Goal: Task Accomplishment & Management: Use online tool/utility

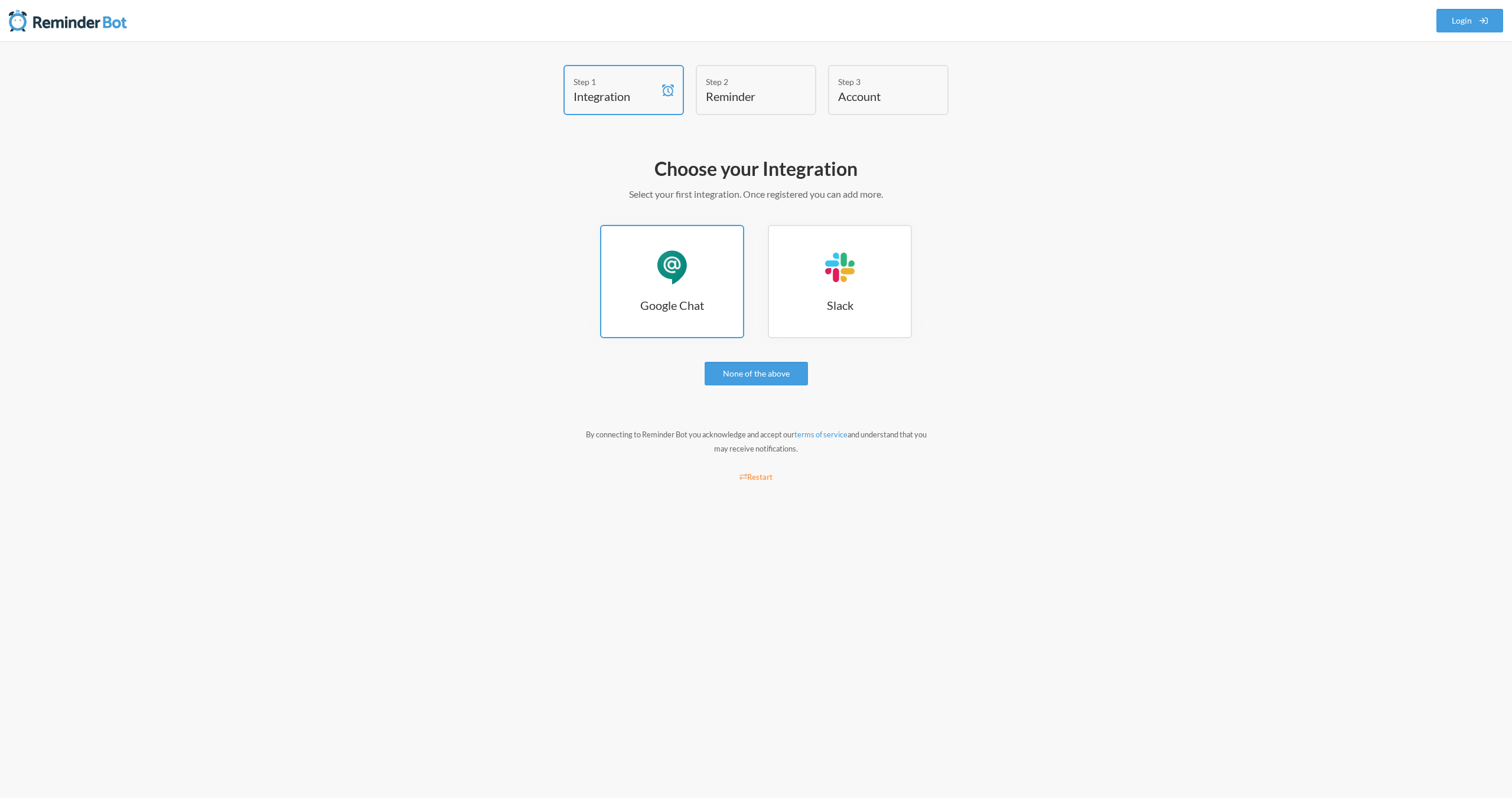
click at [698, 290] on link "Google Chat Google Chat" at bounding box center [672, 281] width 144 height 114
click at [750, 380] on link "None of the above" at bounding box center [756, 373] width 103 height 24
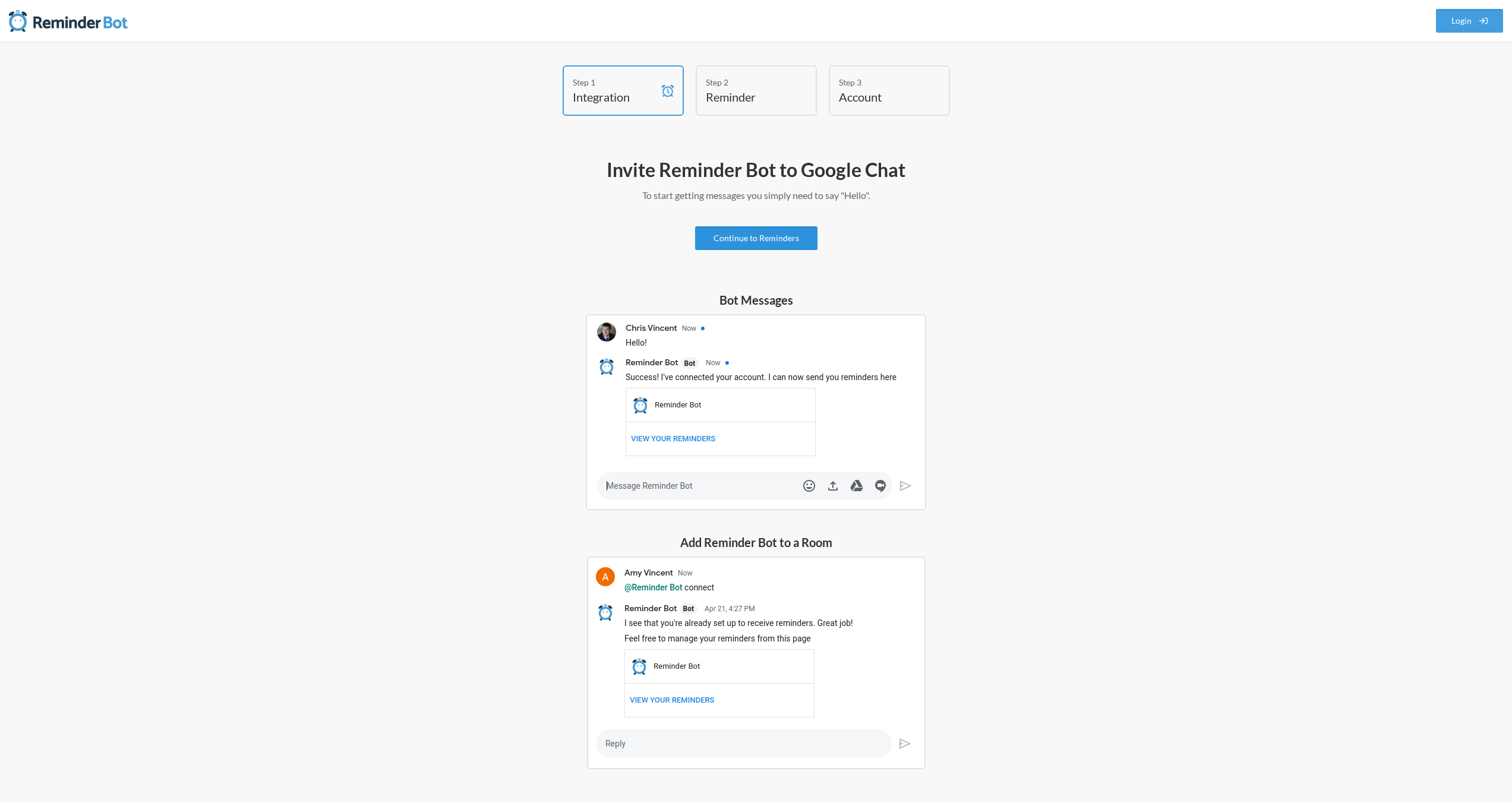
click at [729, 232] on link "Continue to Reminders" at bounding box center [756, 238] width 122 height 24
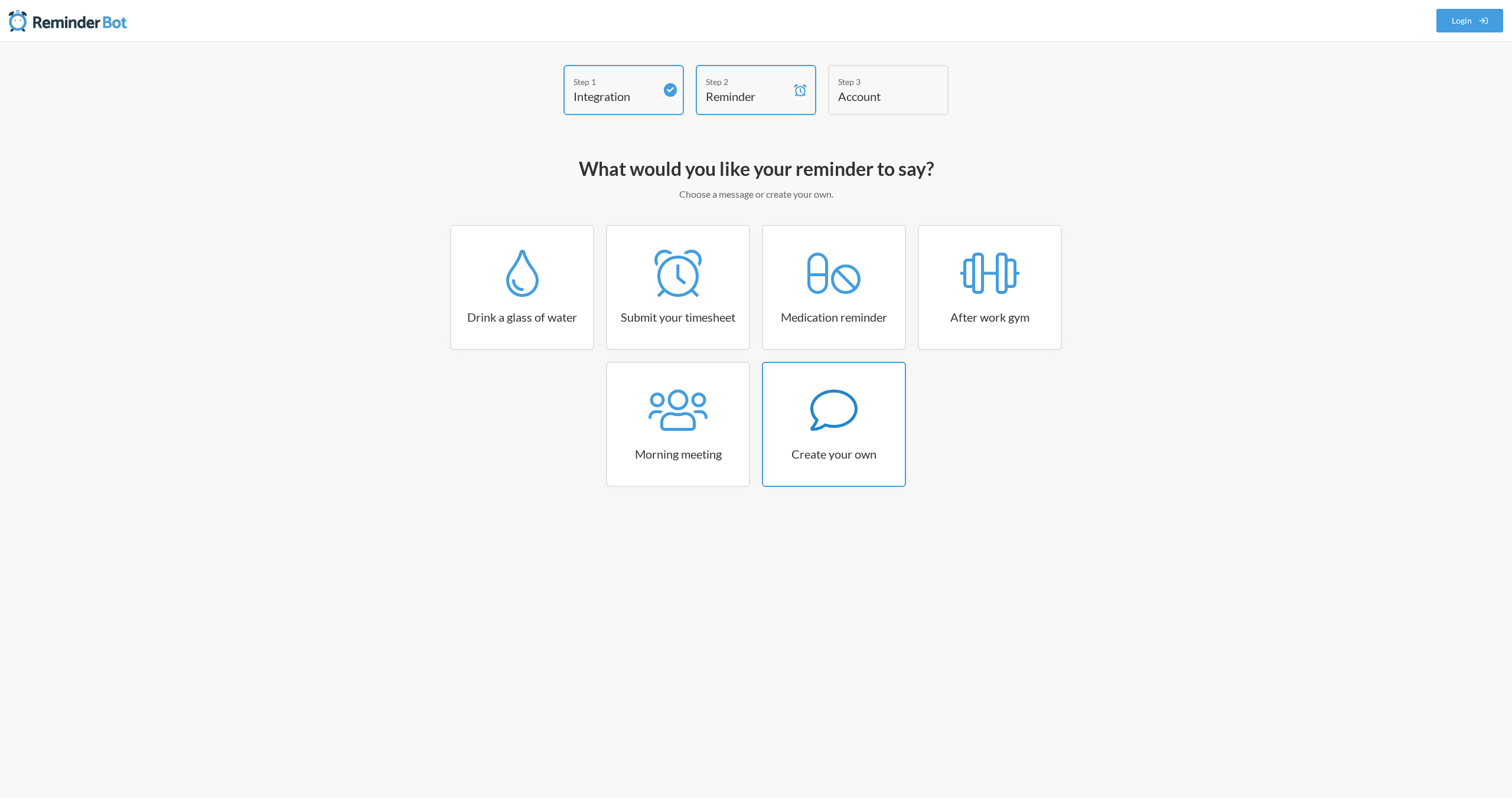
click at [841, 429] on icon at bounding box center [834, 410] width 47 height 47
select select "08:30:00"
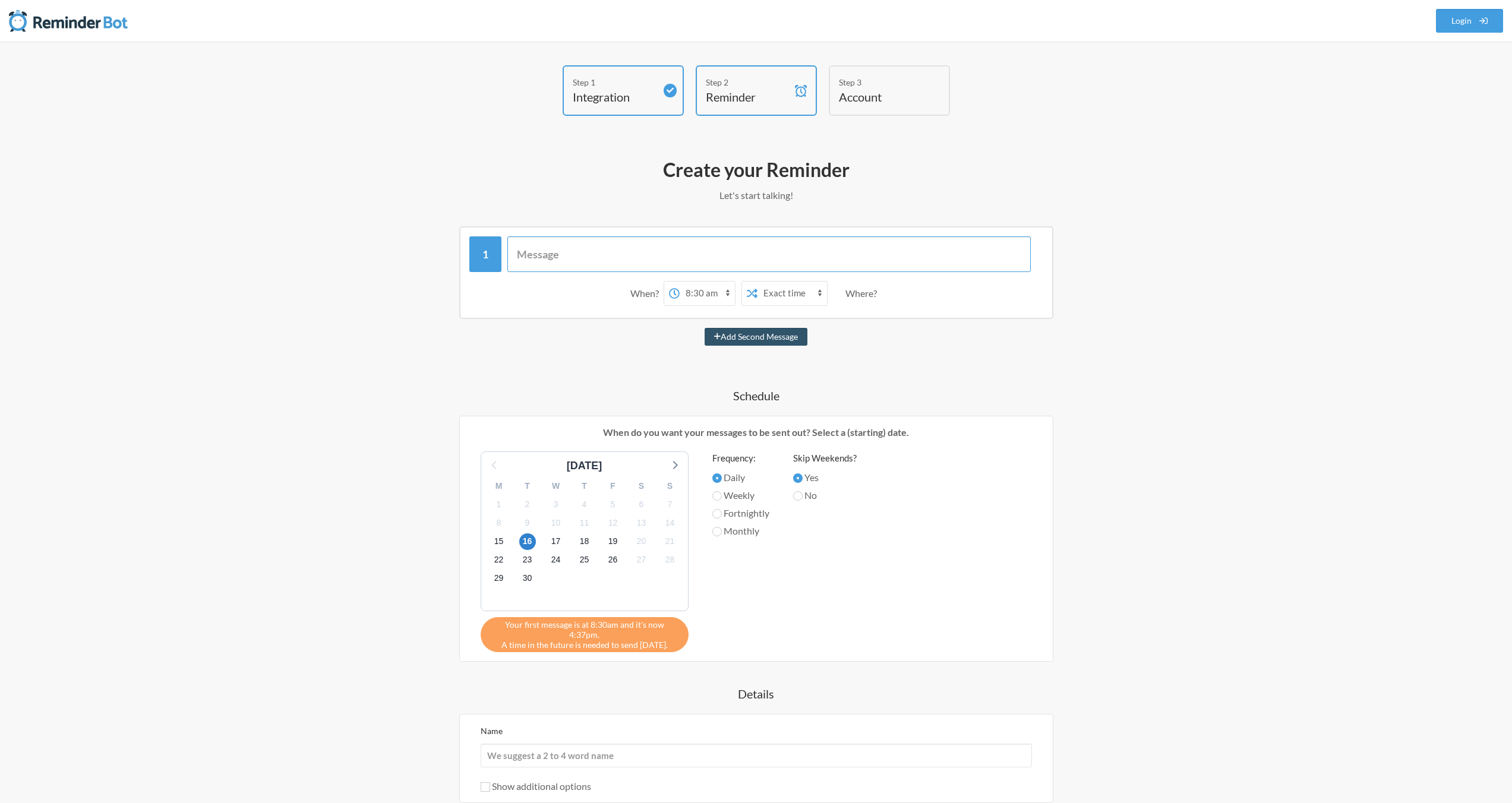
click at [564, 259] on input "text" at bounding box center [769, 254] width 523 height 36
type input "uroam sanity check"
click at [692, 293] on select "12:00 am 12:15 am 12:30 am 12:45 am 1:00 am 1:15 am 1:30 am 1:45 am 2:00 am 2:1…" at bounding box center [707, 293] width 55 height 24
select select "10:30:00"
click at [679, 282] on select "12:00 am 12:15 am 12:30 am 12:45 am 1:00 am 1:15 am 1:30 am 1:45 am 2:00 am 2:1…" at bounding box center [707, 293] width 55 height 24
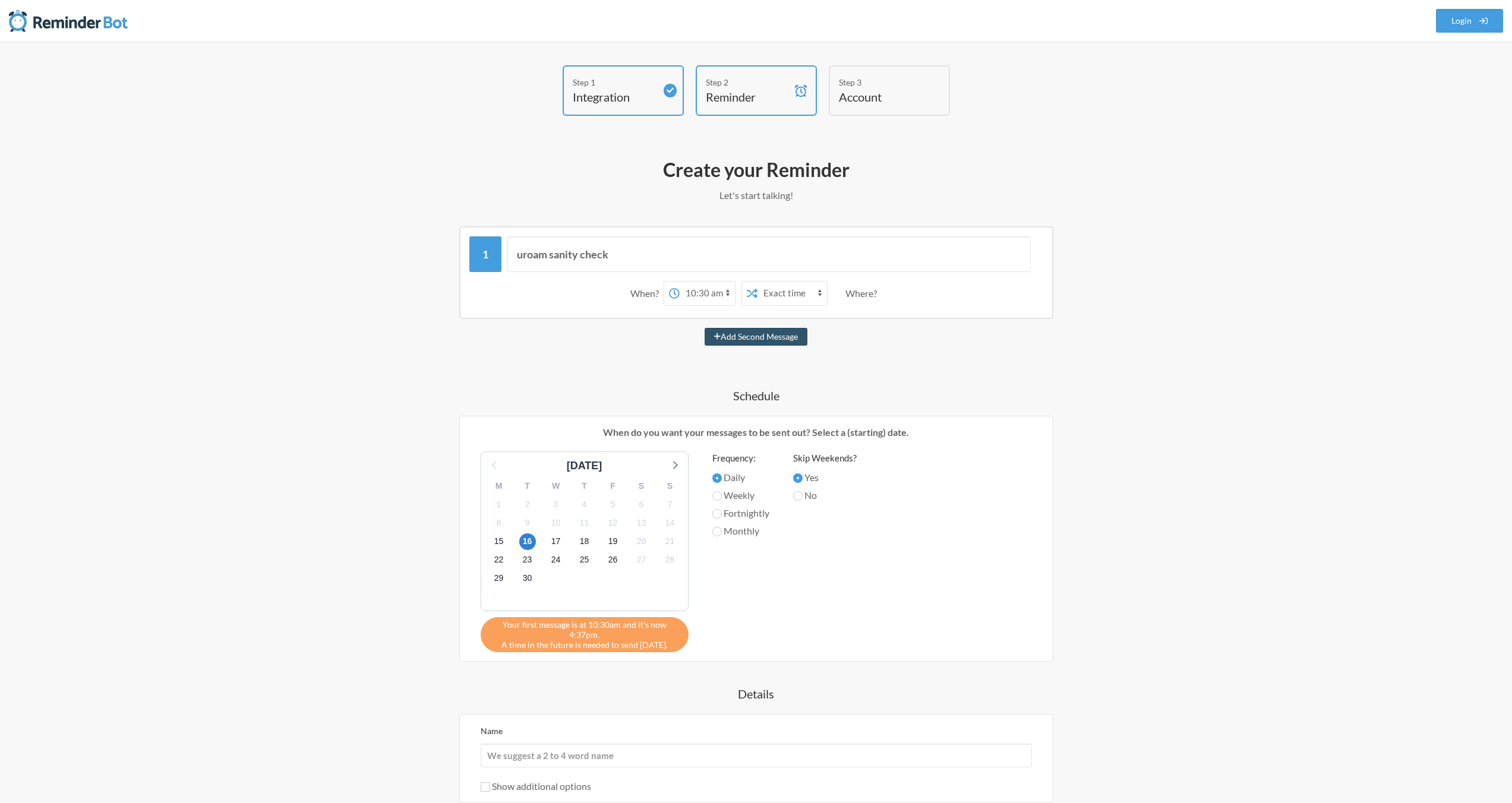
click at [861, 295] on div "Where?" at bounding box center [864, 293] width 36 height 25
click at [777, 295] on select "Exact time Random time" at bounding box center [791, 293] width 70 height 24
click at [741, 497] on label "Weekly" at bounding box center [741, 495] width 57 height 14
click at [722, 497] on input "Weekly" at bounding box center [717, 496] width 9 height 9
radio input "true"
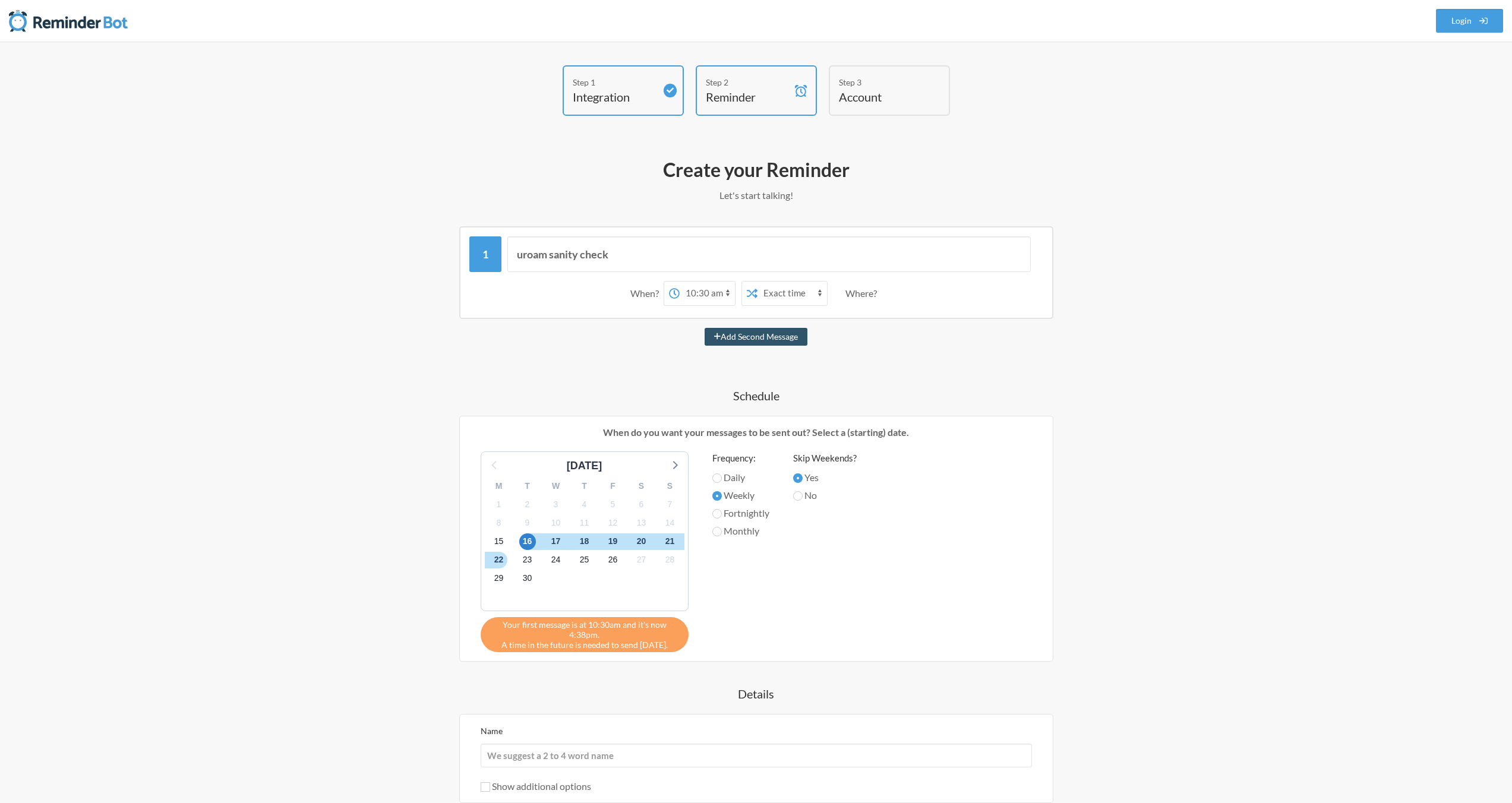
click at [733, 478] on label "Daily" at bounding box center [741, 477] width 57 height 14
click at [722, 478] on input "Daily" at bounding box center [717, 478] width 9 height 9
radio input "true"
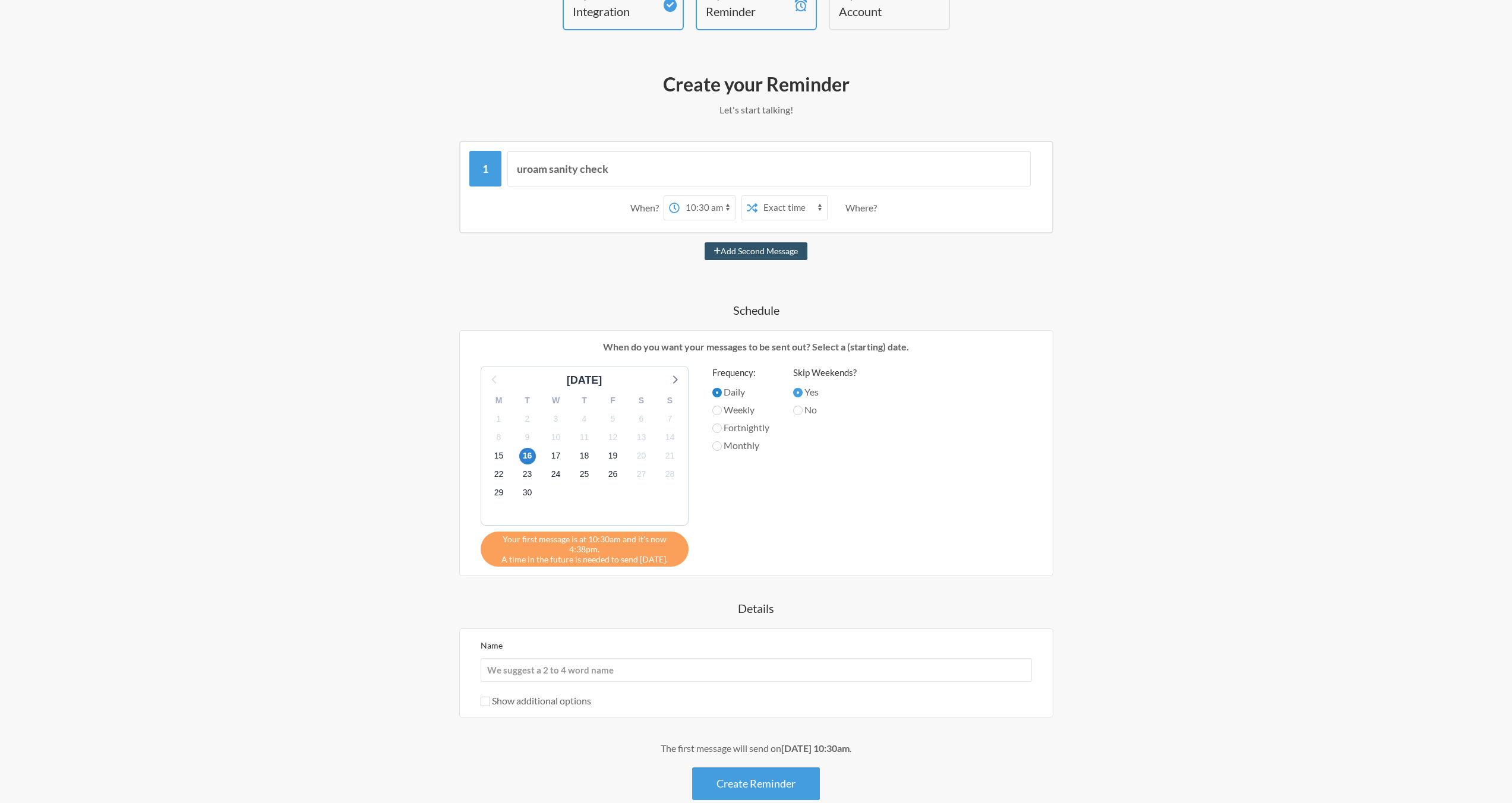
scroll to position [88, 0]
click at [599, 669] on input "Name" at bounding box center [756, 667] width 552 height 24
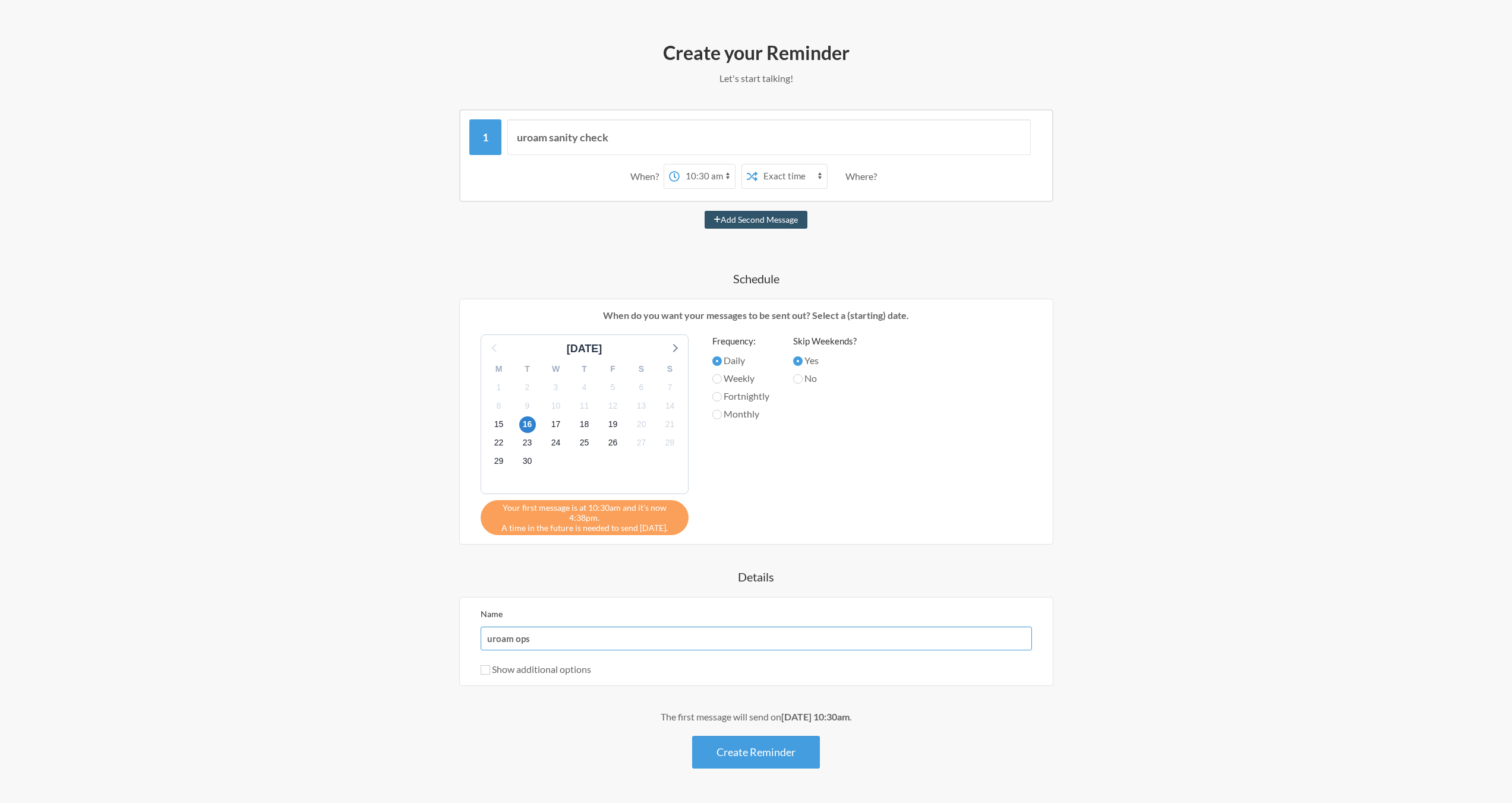
scroll to position [154, 0]
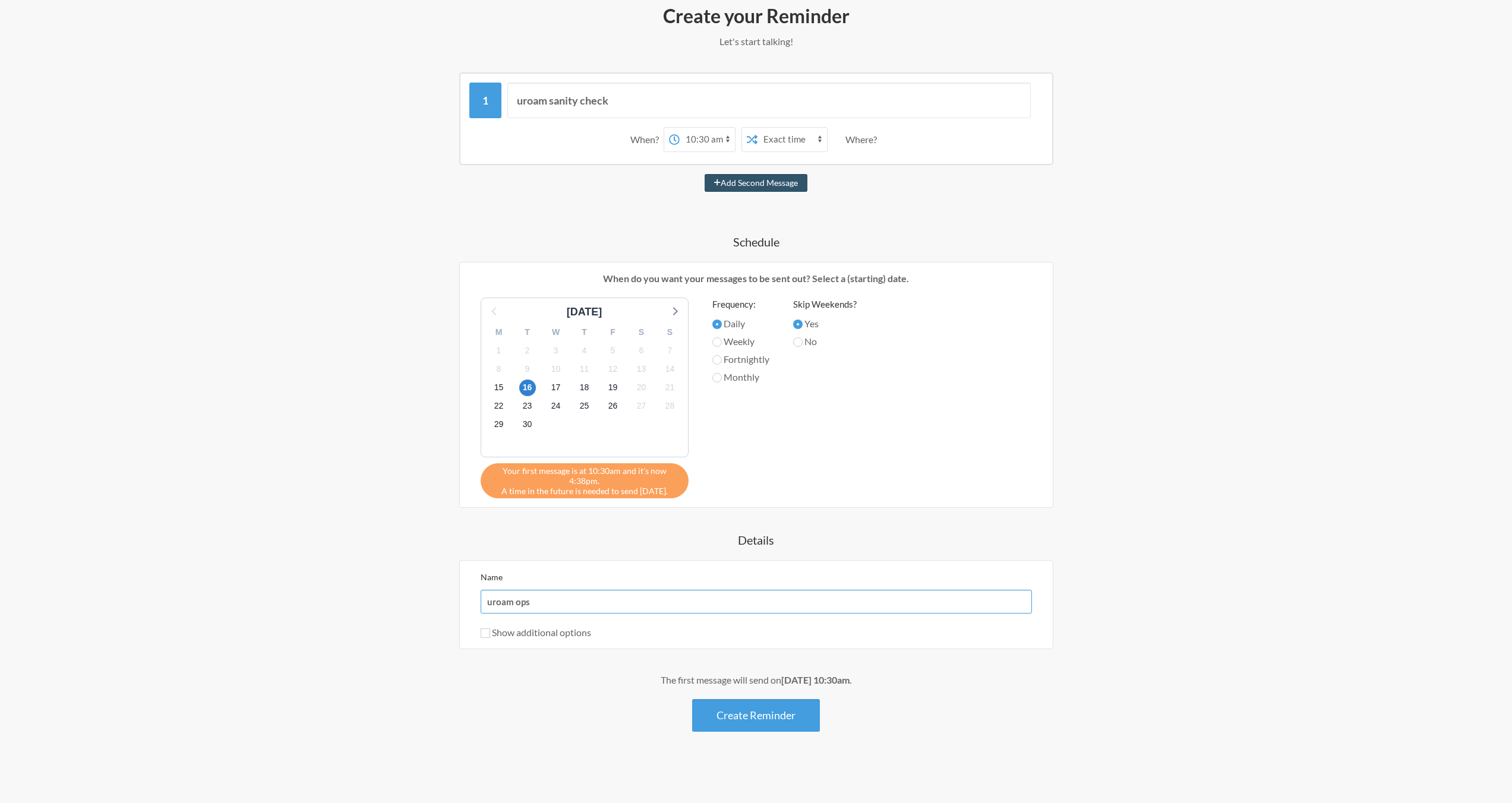
type input "uroam ops"
click at [488, 633] on input "Show additional options" at bounding box center [485, 633] width 9 height 9
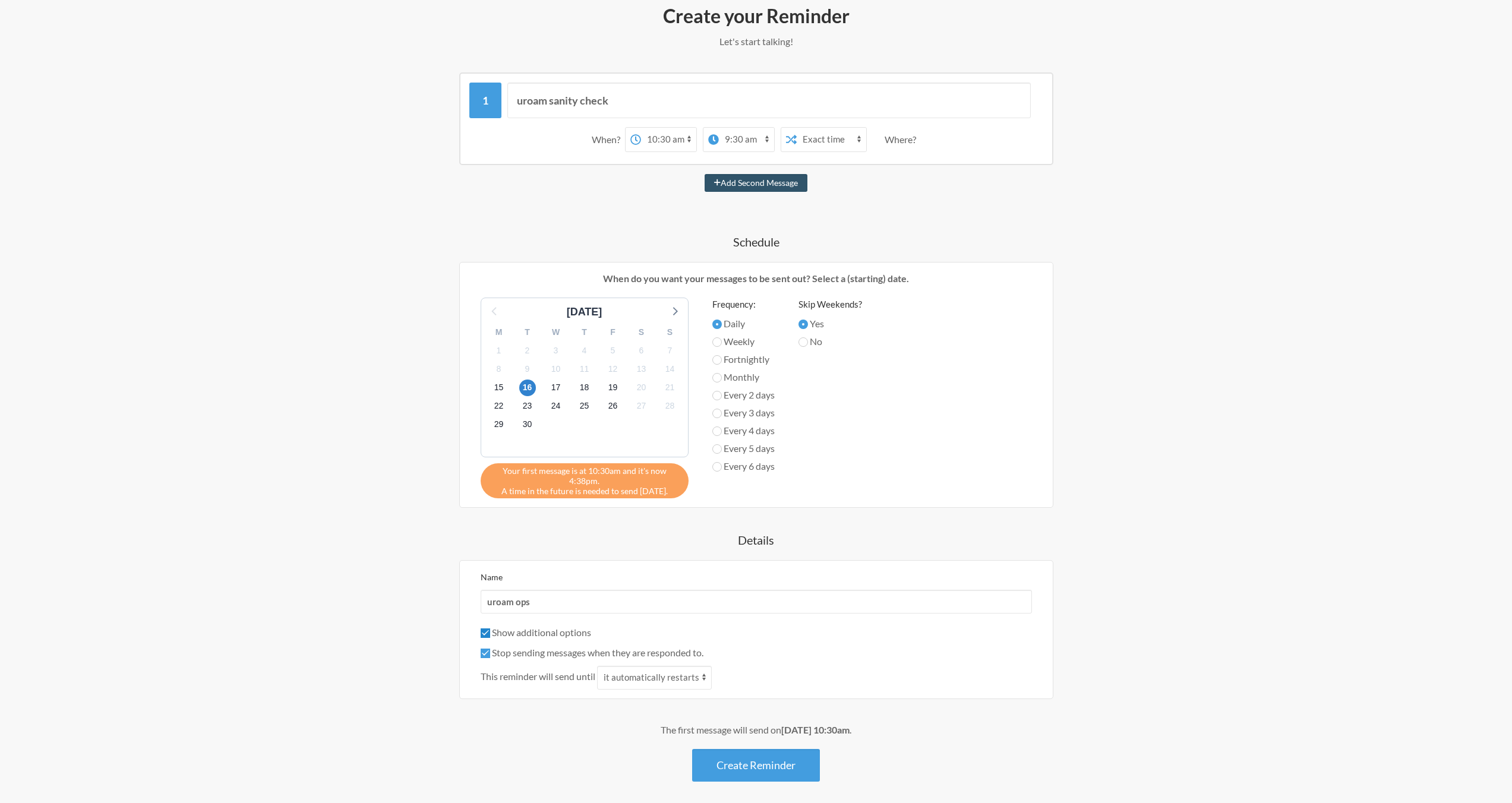
click at [488, 633] on input "Show additional options" at bounding box center [485, 633] width 9 height 9
checkbox input "false"
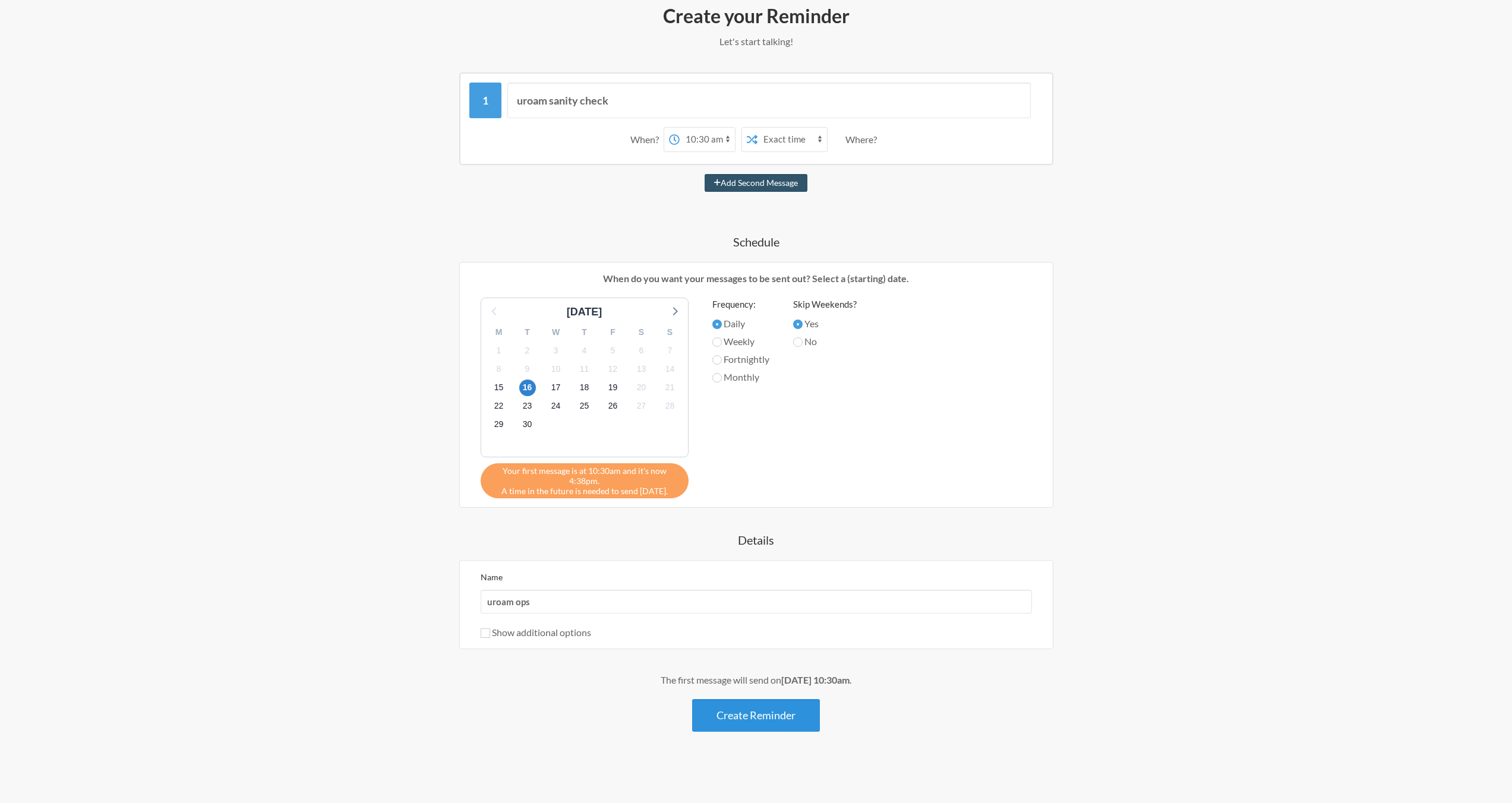
click at [758, 719] on button "Create Reminder" at bounding box center [756, 715] width 128 height 32
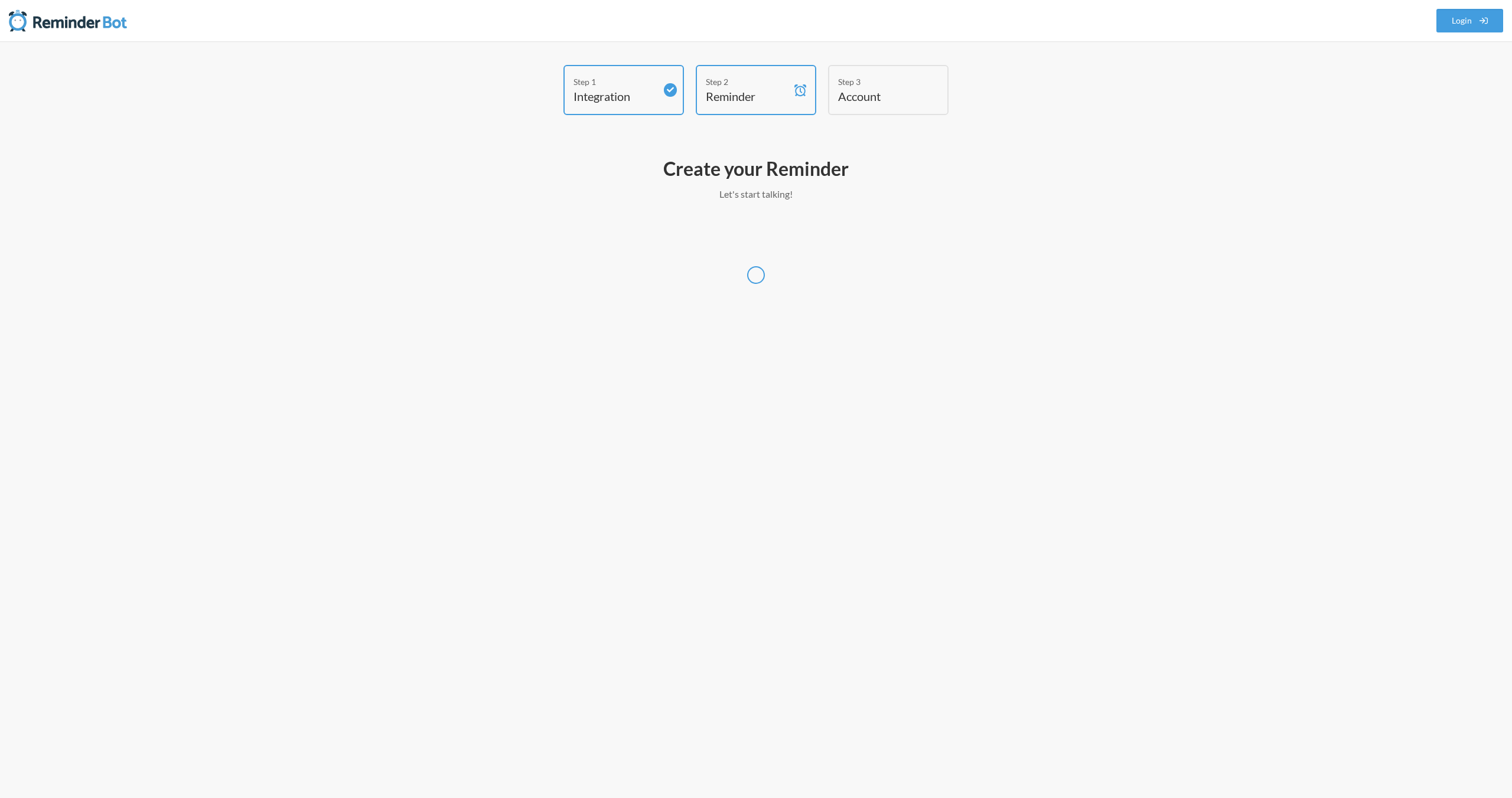
select select "UTC"
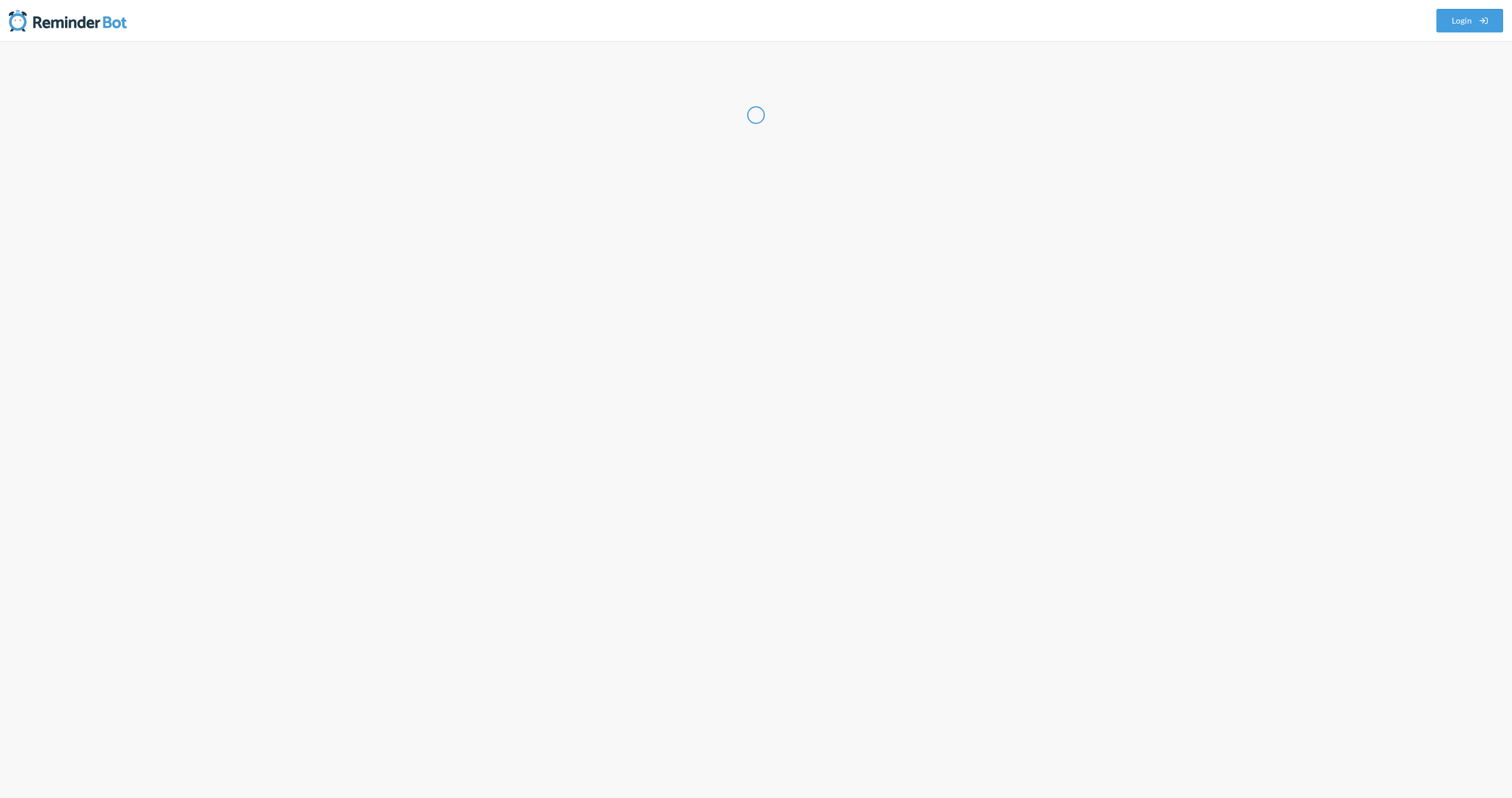
select select "IN"
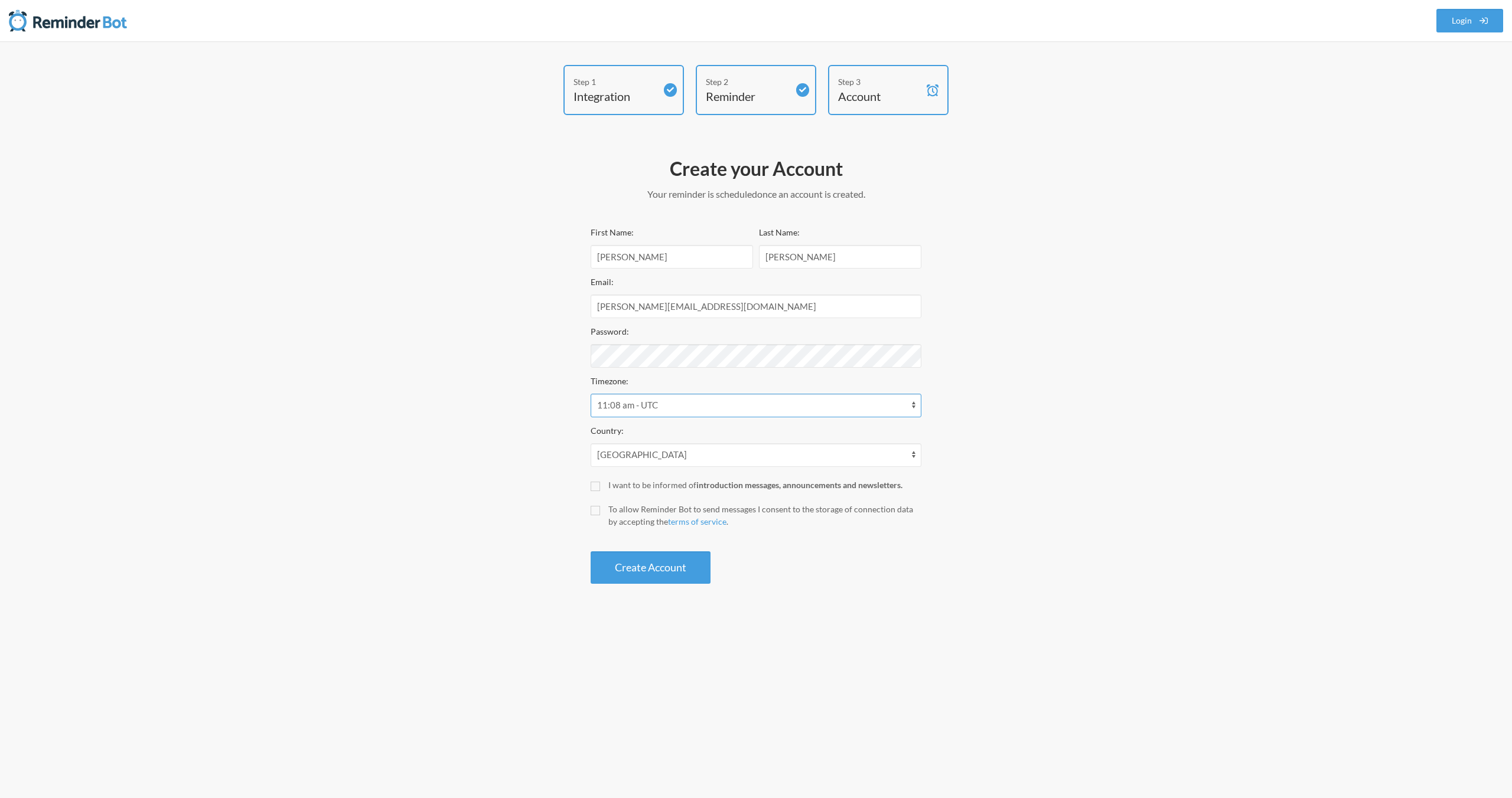
click at [670, 404] on select "12:08 am - Pacific/Apia 12:08 am - Pacific/Enderbury 12:08 am - Pacific/Fakaofo…" at bounding box center [756, 405] width 331 height 24
click at [591, 394] on select "12:08 am - Pacific/Apia 12:08 am - Pacific/Enderbury 12:08 am - Pacific/Fakaofo…" at bounding box center [756, 405] width 331 height 24
click at [687, 402] on select "12:08 am - Pacific/Apia 12:08 am - Pacific/Enderbury 12:08 am - Pacific/Fakaofo…" at bounding box center [756, 405] width 331 height 24
select select "Asia/Kolkata"
click at [591, 394] on select "12:08 am - Pacific/Apia 12:08 am - Pacific/Enderbury 12:08 am - Pacific/Fakaofo…" at bounding box center [756, 405] width 331 height 24
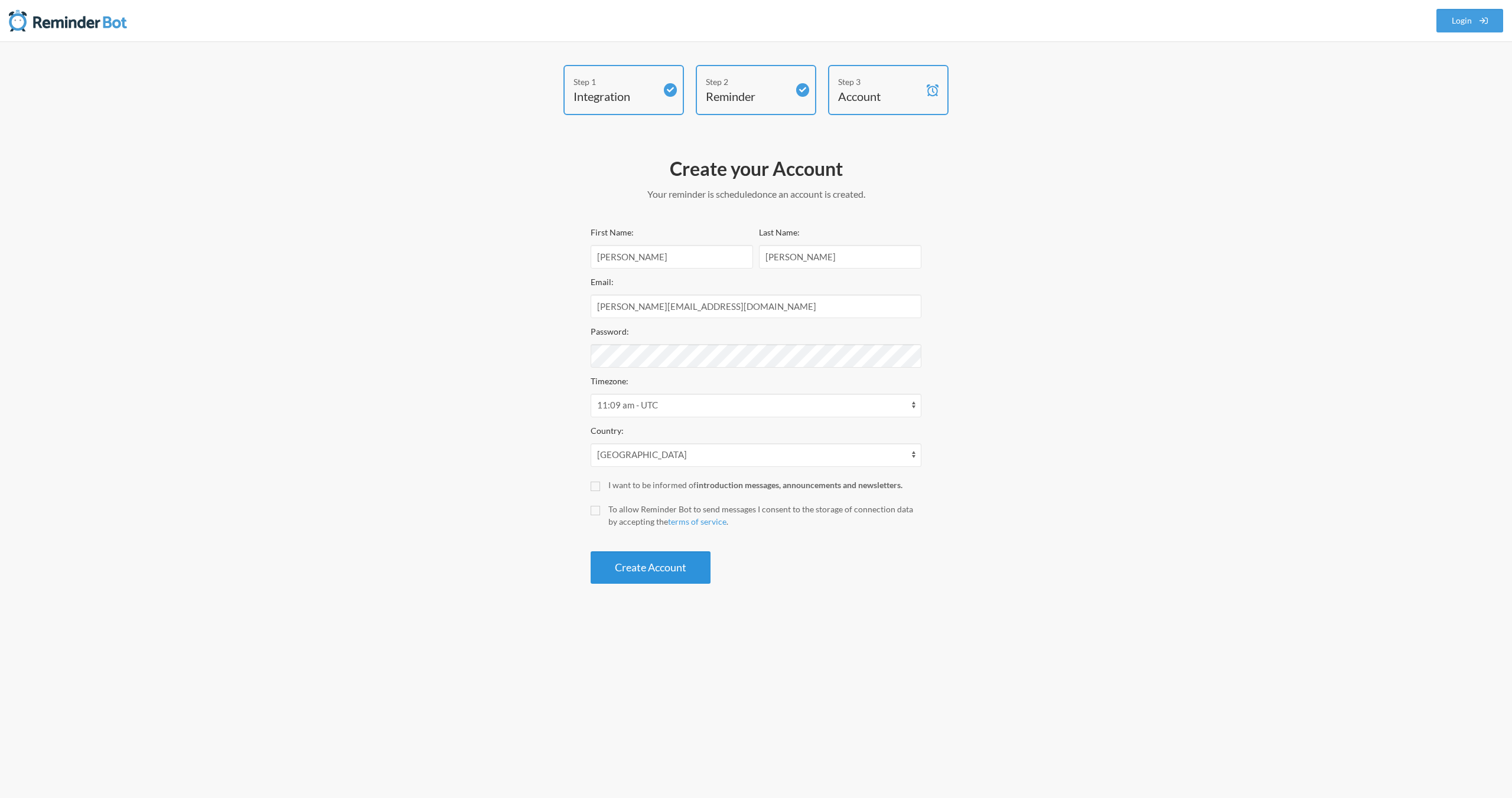
click at [636, 561] on button "Create Account" at bounding box center [650, 568] width 120 height 32
click at [594, 486] on input "I want to be informed of introduction messages, announcements and newsletters." at bounding box center [595, 486] width 9 height 9
click at [597, 488] on input "I want to be informed of introduction messages, announcements and newsletters." at bounding box center [595, 486] width 9 height 9
checkbox input "false"
click at [598, 510] on input "To allow Reminder Bot to send messages I consent to the storage of connection d…" at bounding box center [595, 511] width 9 height 9
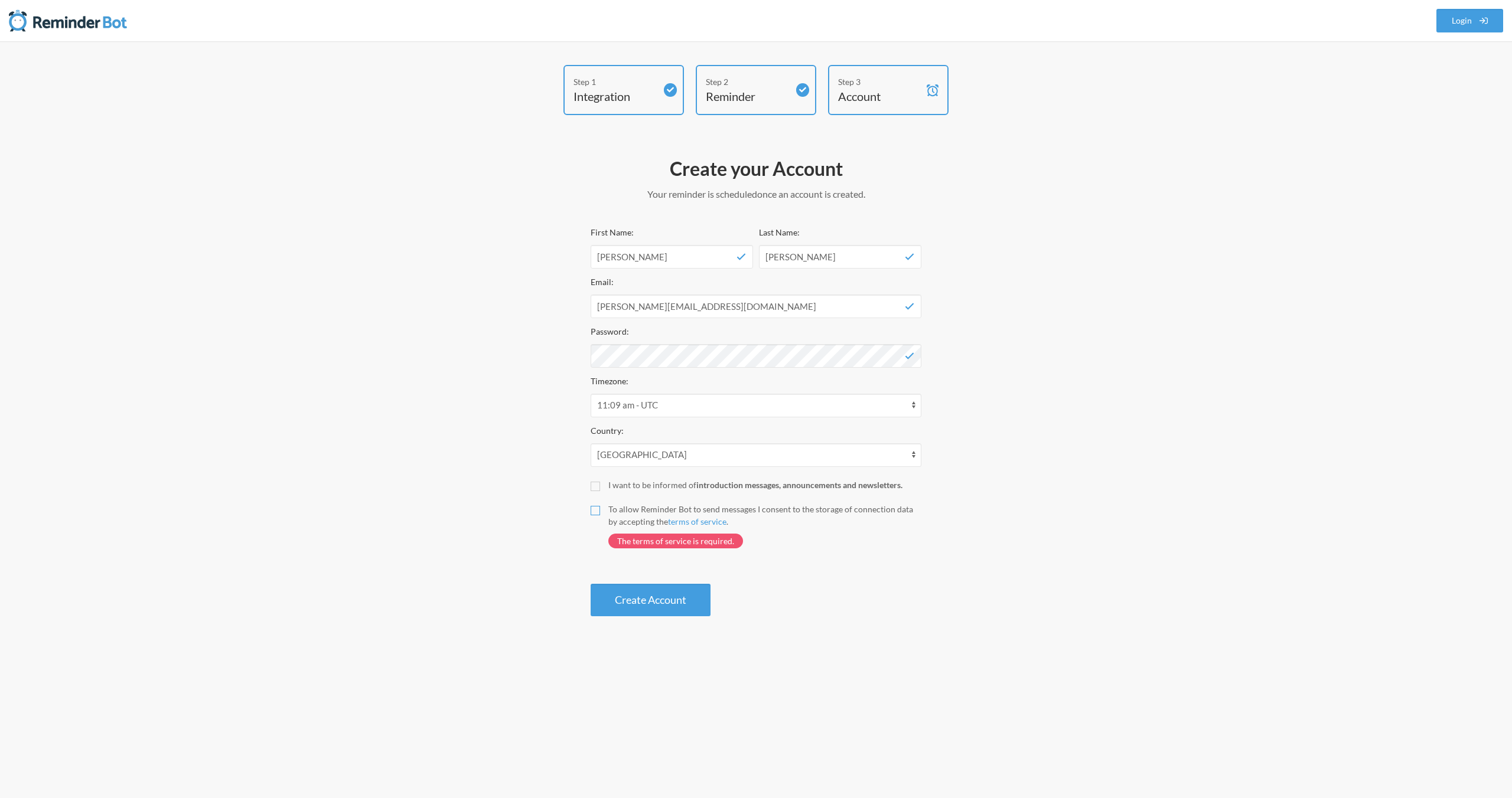
checkbox input "true"
click at [661, 562] on button "Create Account" at bounding box center [650, 568] width 120 height 32
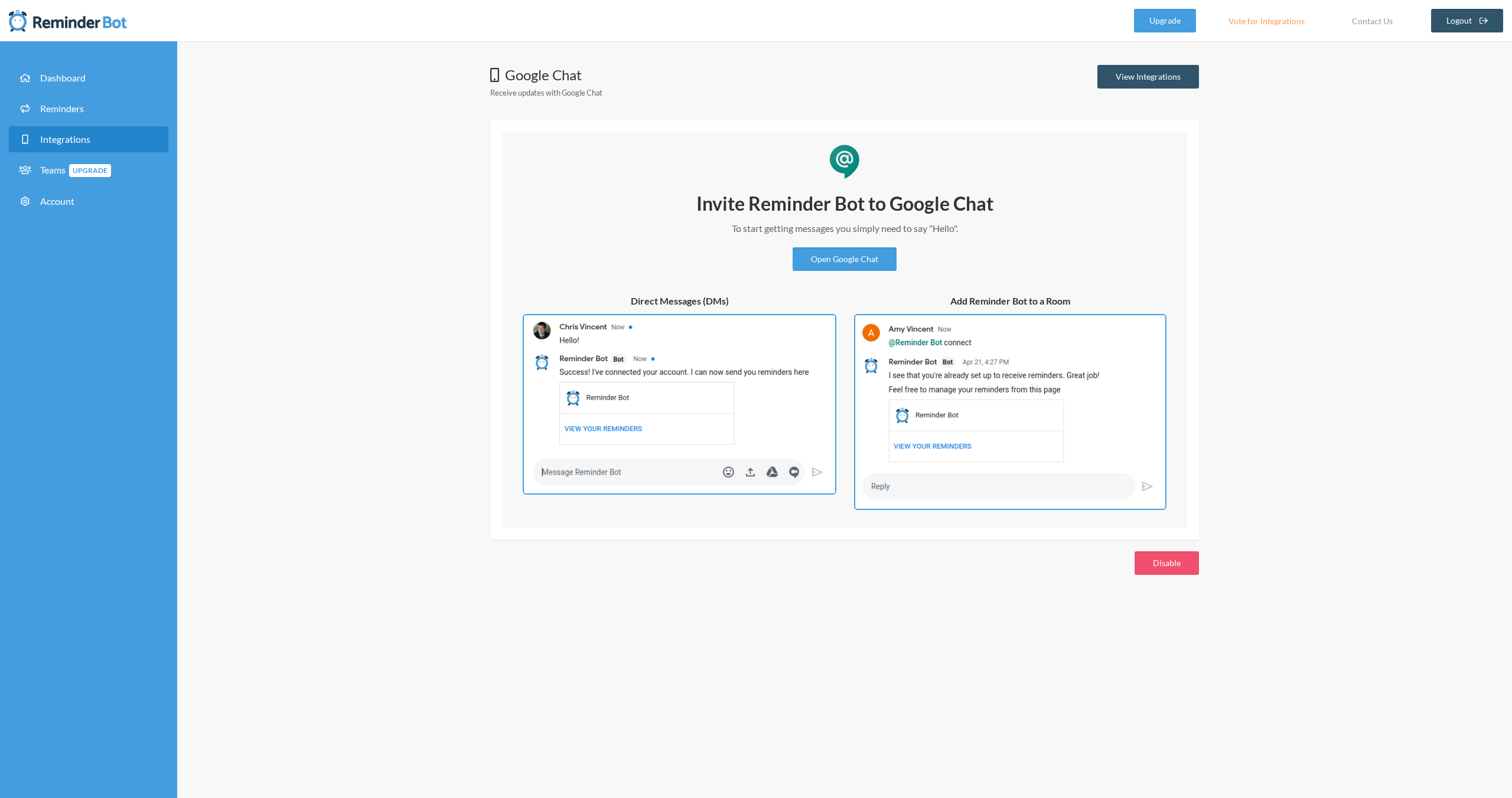
click at [357, 222] on div "Google Chat Receive updates with Google Chat View Integrations Invite Reminder …" at bounding box center [845, 420] width 1335 height 757
click at [85, 108] on link "Reminders" at bounding box center [88, 108] width 159 height 26
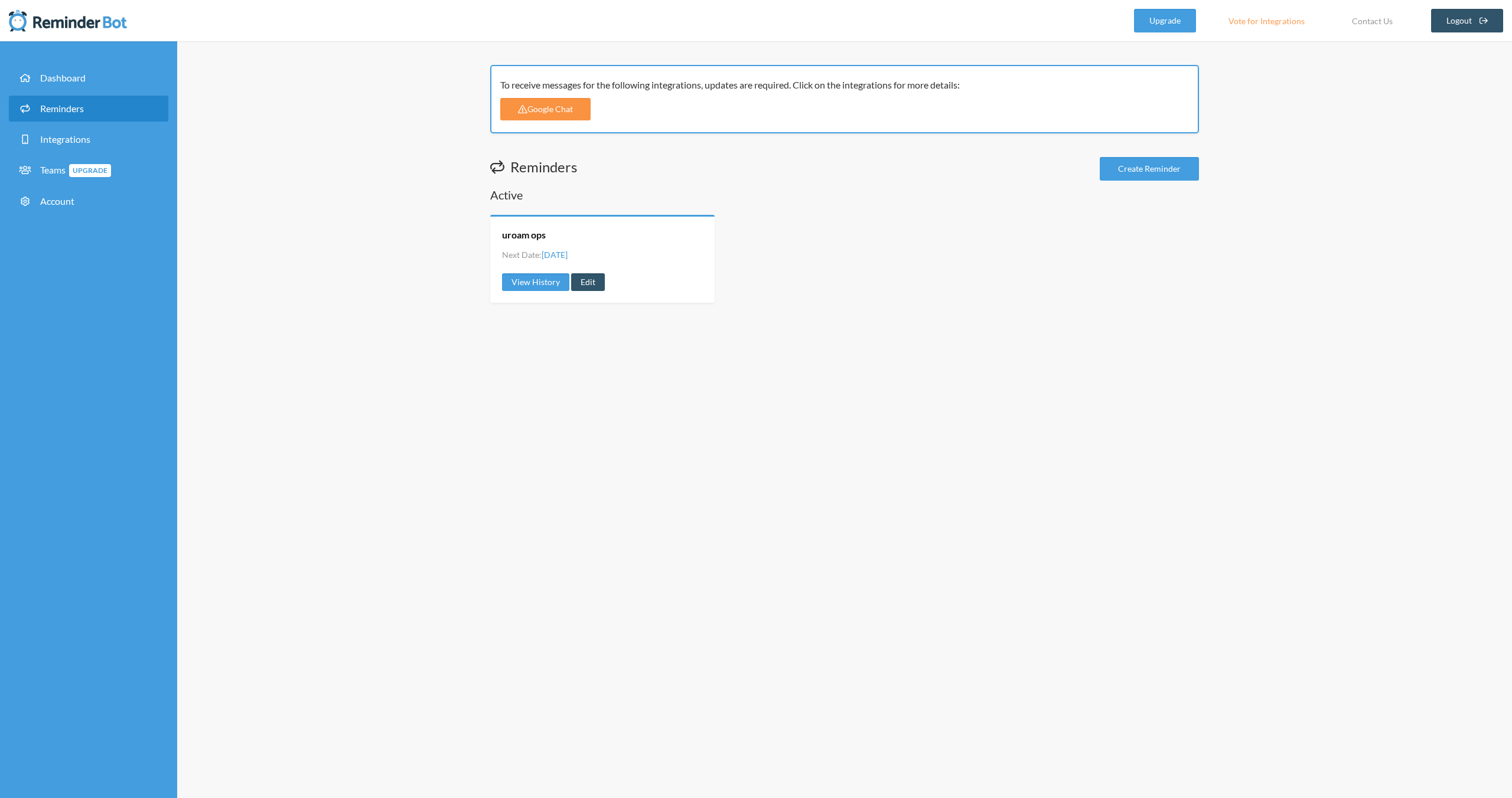
click at [544, 111] on link "Google Chat" at bounding box center [545, 109] width 90 height 22
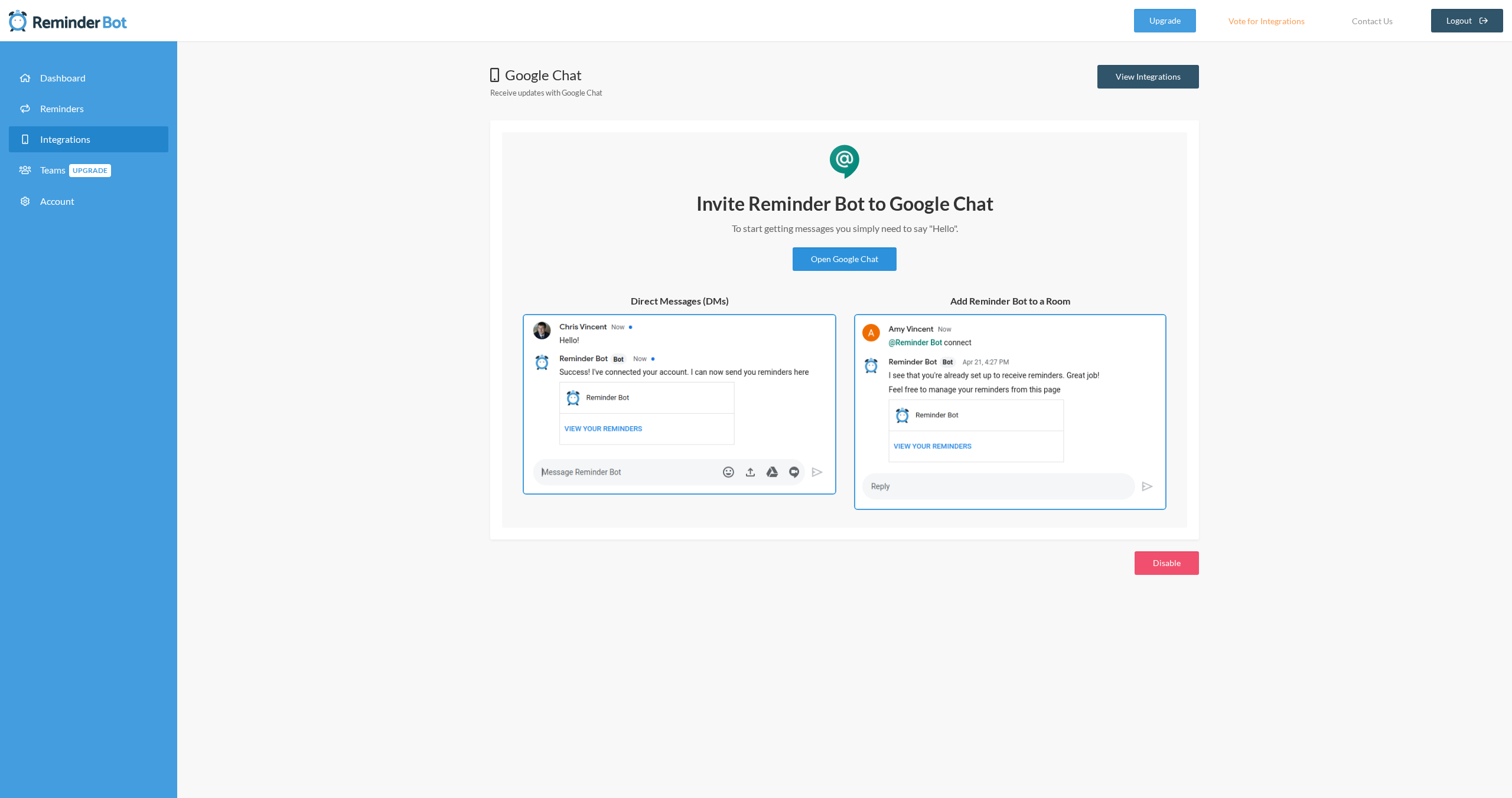
click at [852, 259] on link "Open Google Chat" at bounding box center [844, 259] width 104 height 24
click at [278, 253] on div "Google Chat Receive updates with Google Chat View Integrations Invite Reminder …" at bounding box center [845, 420] width 1335 height 757
click at [97, 106] on link "Reminders" at bounding box center [88, 108] width 159 height 26
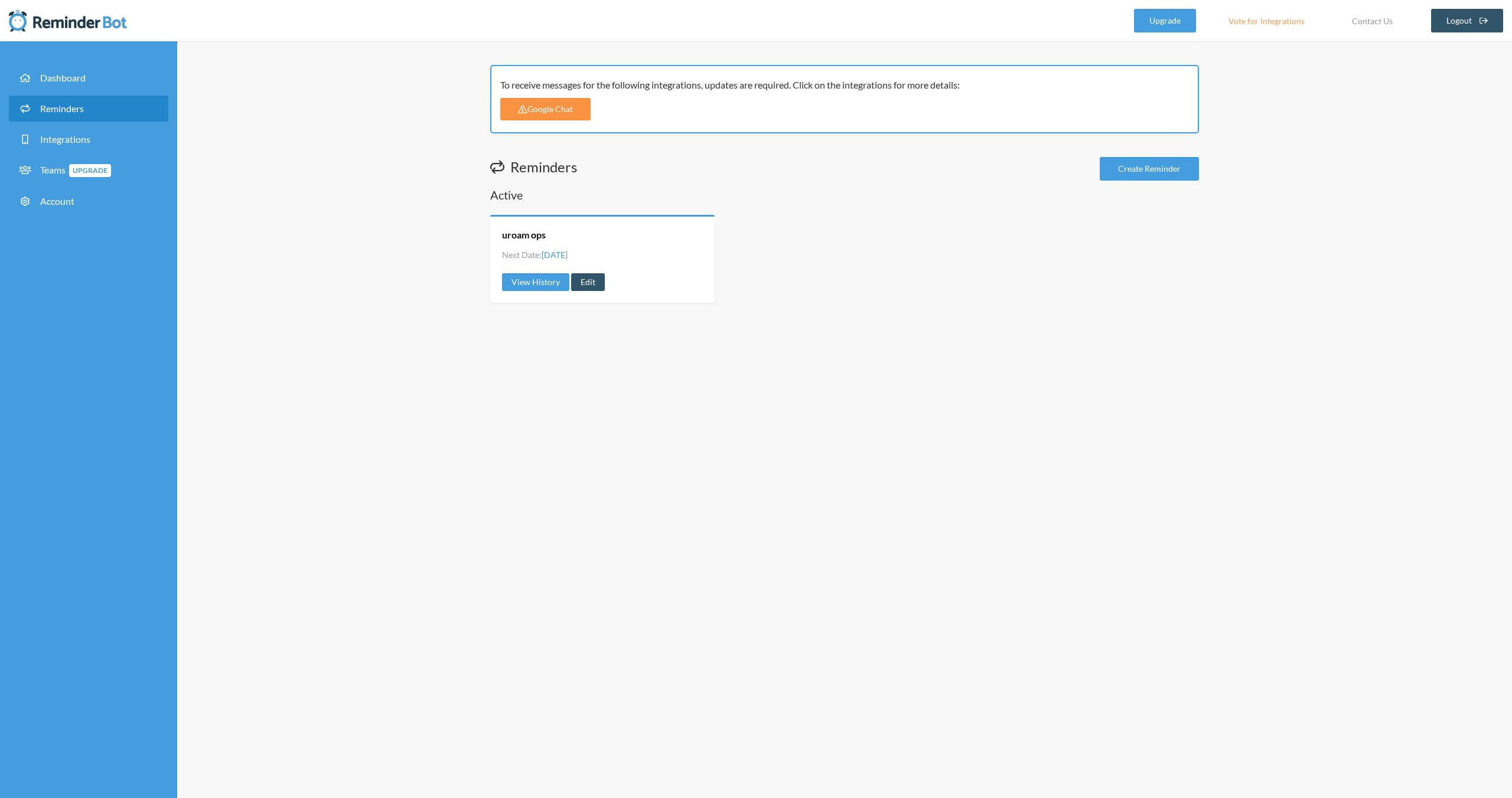
click at [550, 109] on link "Google Chat" at bounding box center [545, 109] width 90 height 22
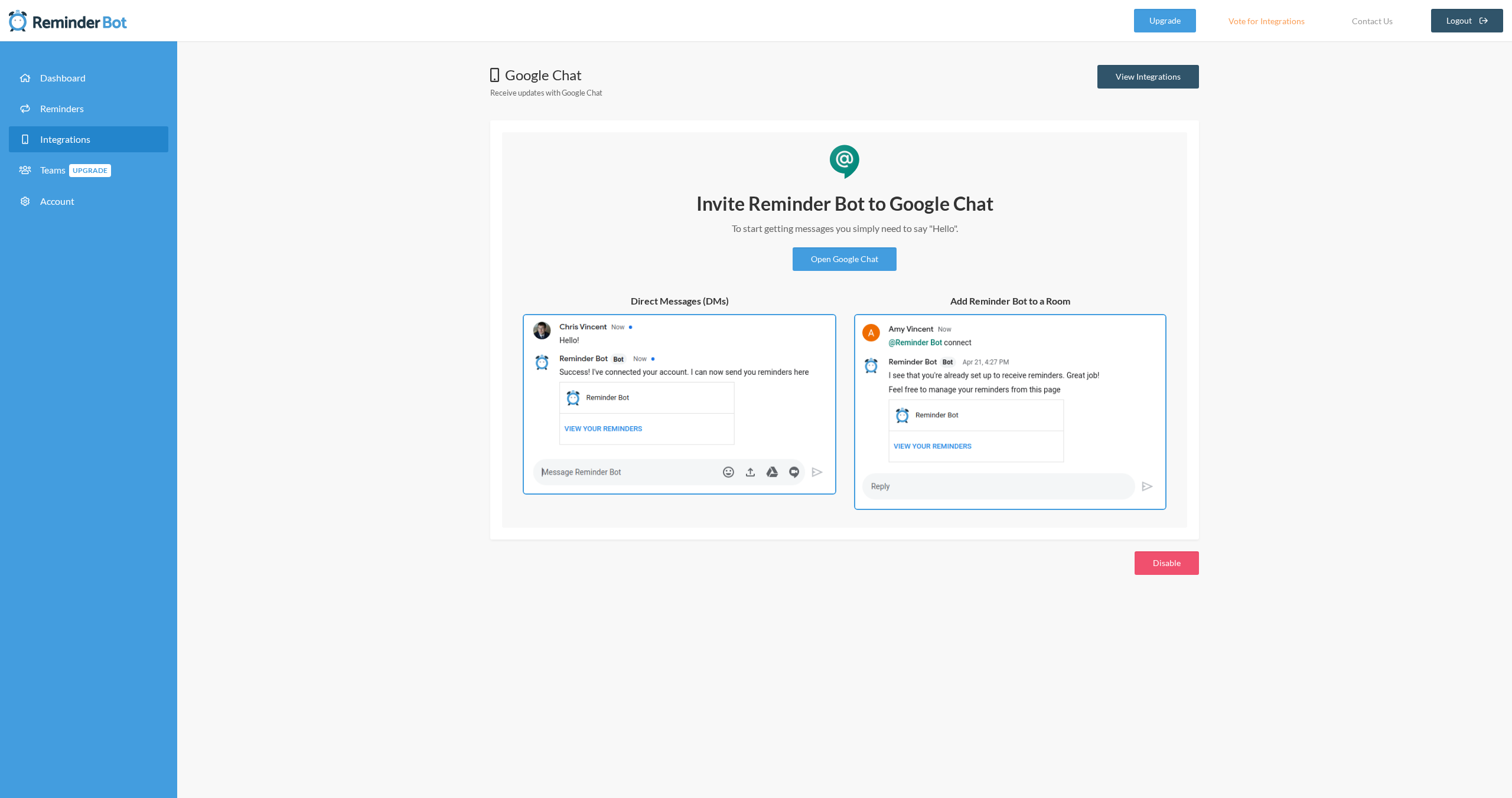
click at [439, 319] on div "Google Chat Receive updates with Google Chat View Integrations Invite Reminder …" at bounding box center [845, 420] width 1335 height 757
